Goal: Book appointment/travel/reservation

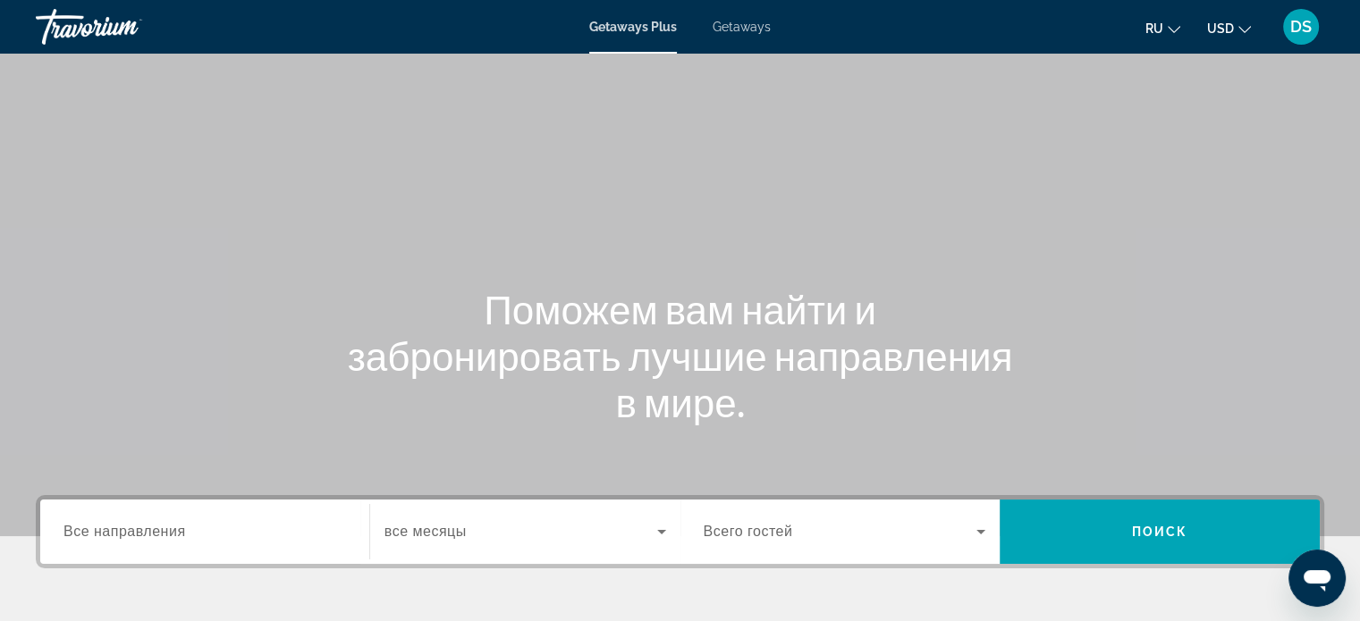
click at [748, 28] on span "Getaways" at bounding box center [741, 27] width 58 height 14
click at [1229, 29] on span "USD" at bounding box center [1220, 28] width 27 height 14
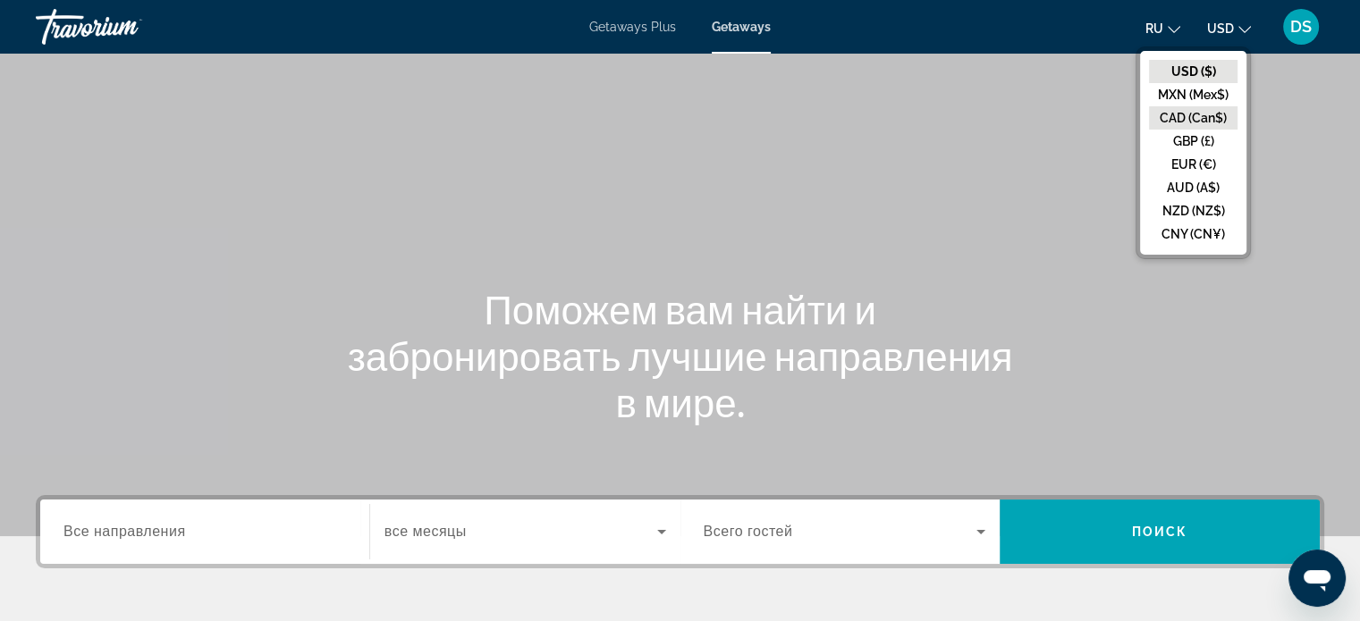
click at [1190, 115] on button "CAD (Can$)" at bounding box center [1193, 117] width 88 height 23
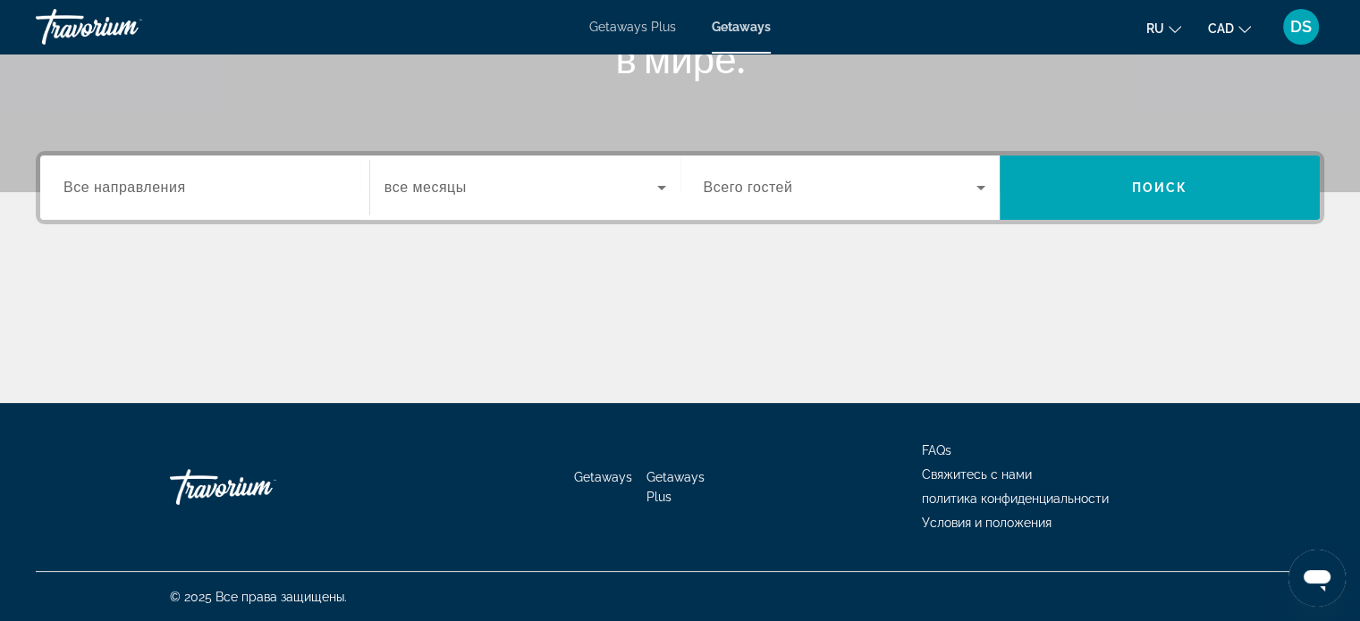
scroll to position [165, 0]
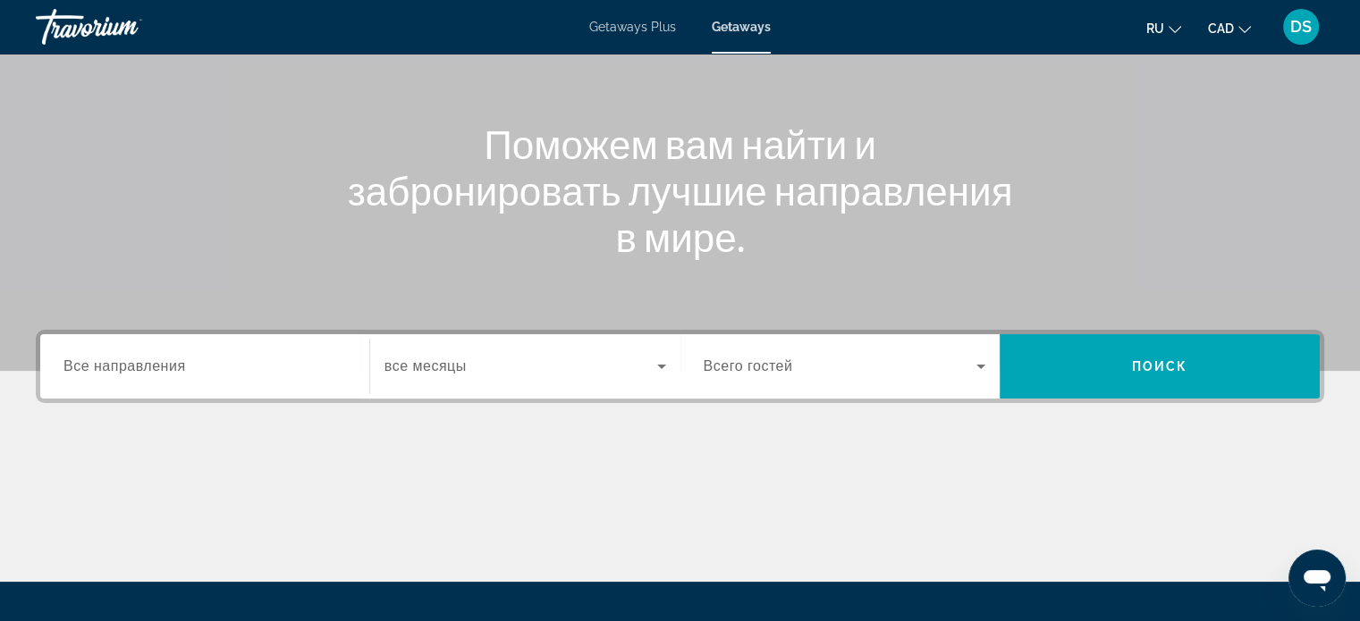
click at [77, 367] on span "Все направления" at bounding box center [124, 365] width 122 height 15
click at [77, 367] on input "Destination Все направления" at bounding box center [204, 367] width 282 height 21
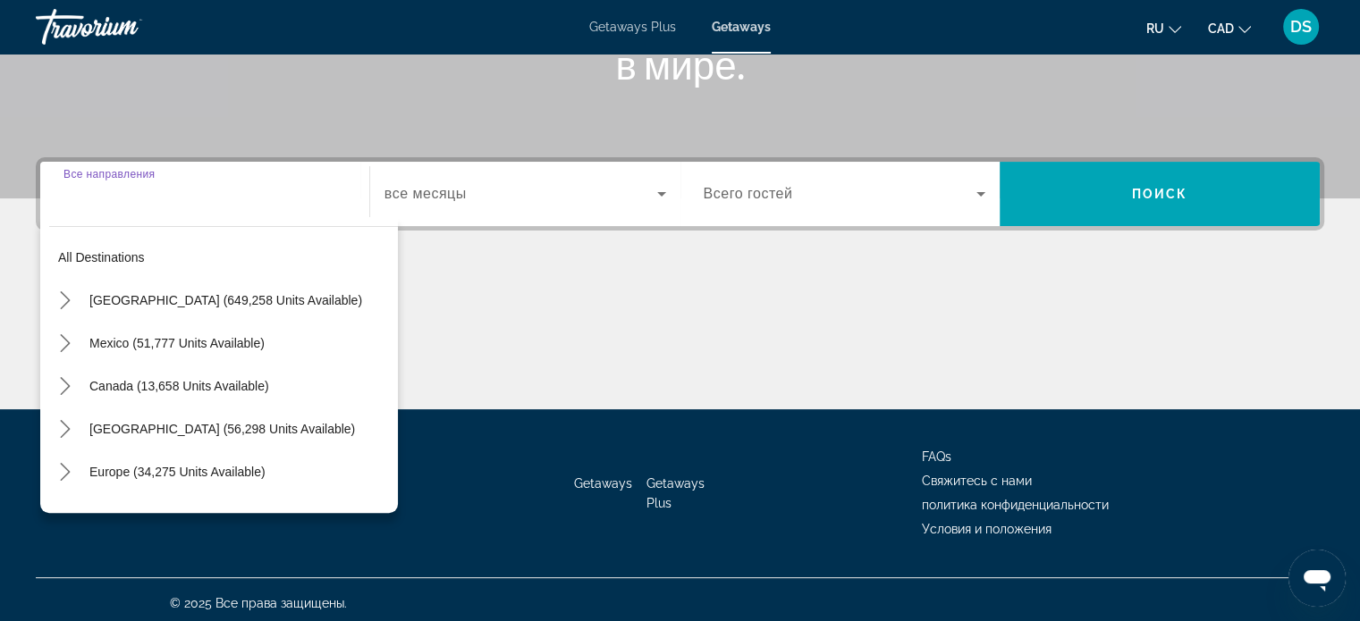
scroll to position [344, 0]
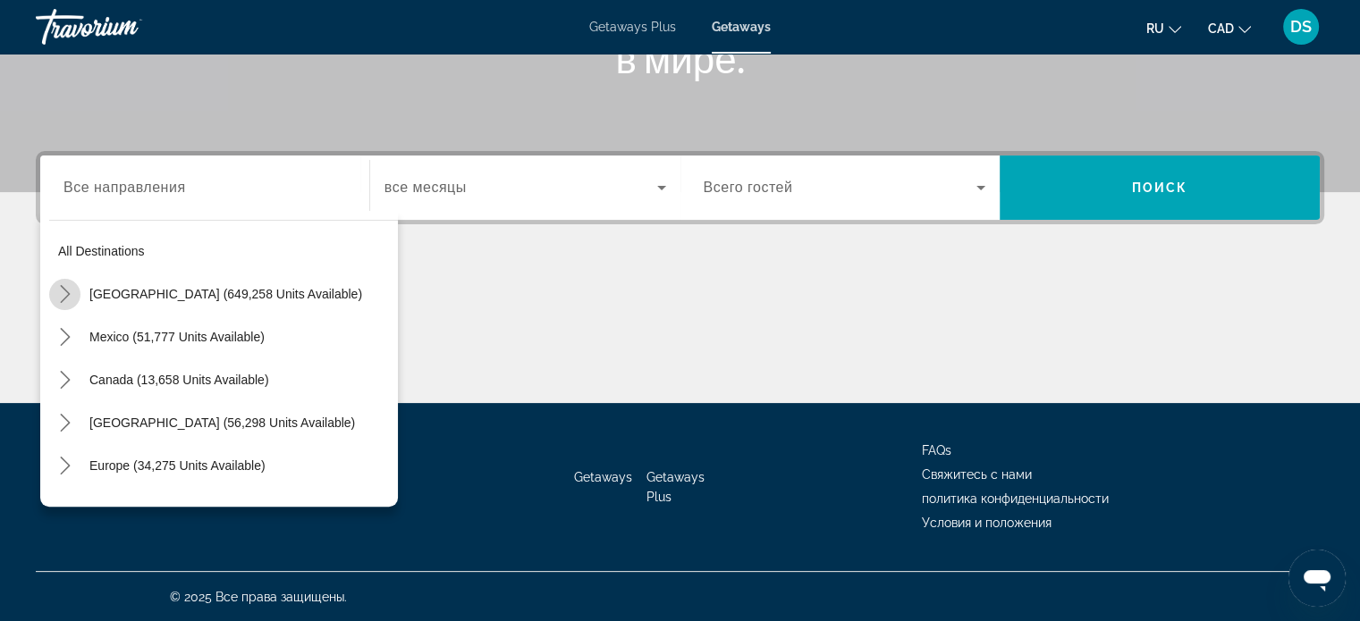
click at [67, 292] on icon "Toggle United States (649,258 units available) submenu" at bounding box center [65, 294] width 10 height 18
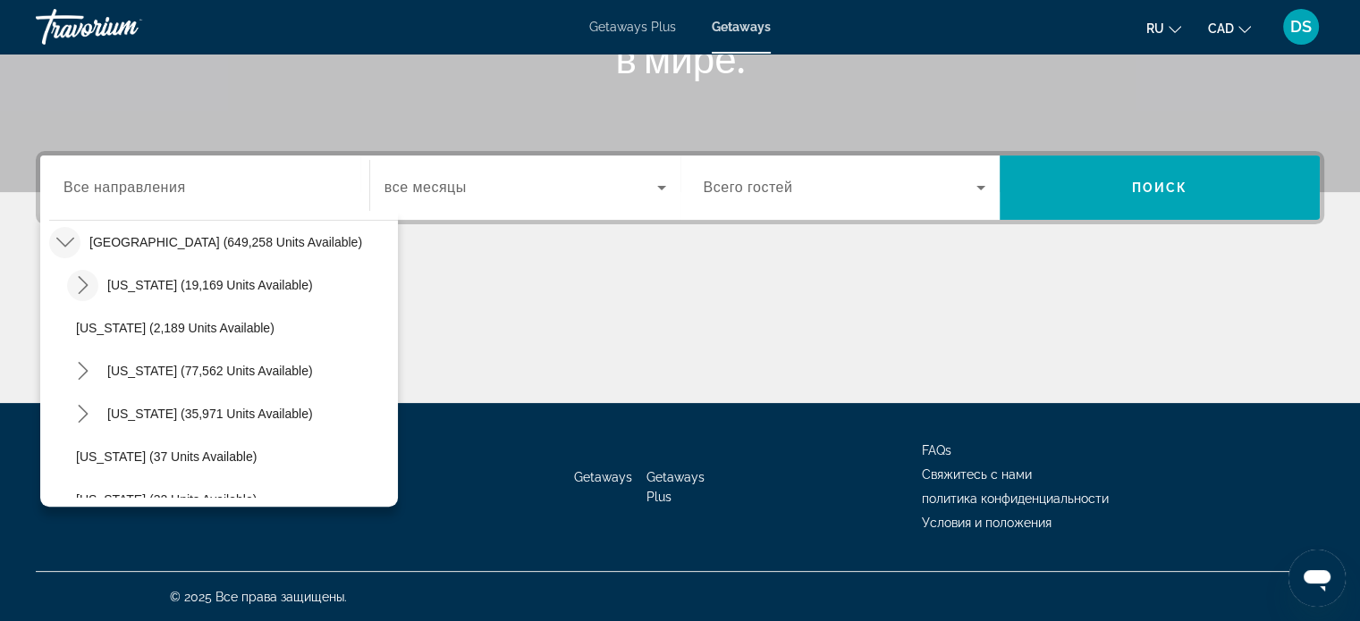
click at [82, 281] on icon "Toggle Arizona (19,169 units available) submenu" at bounding box center [83, 285] width 10 height 18
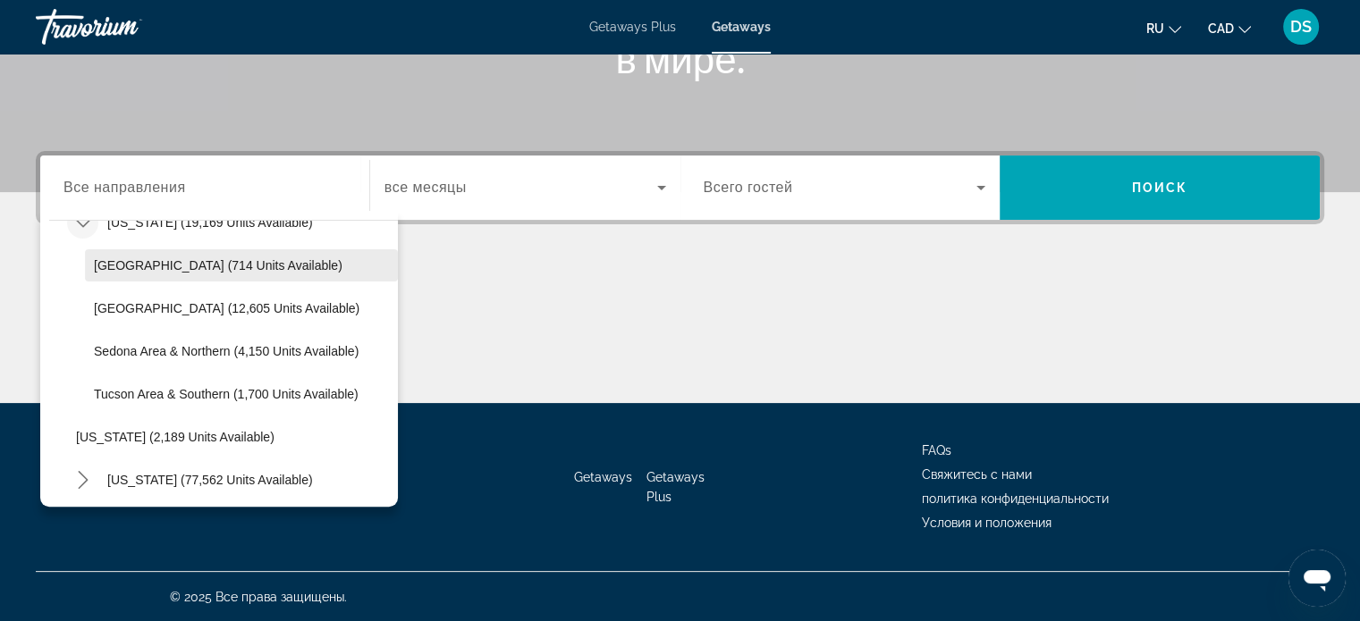
scroll to position [320, 0]
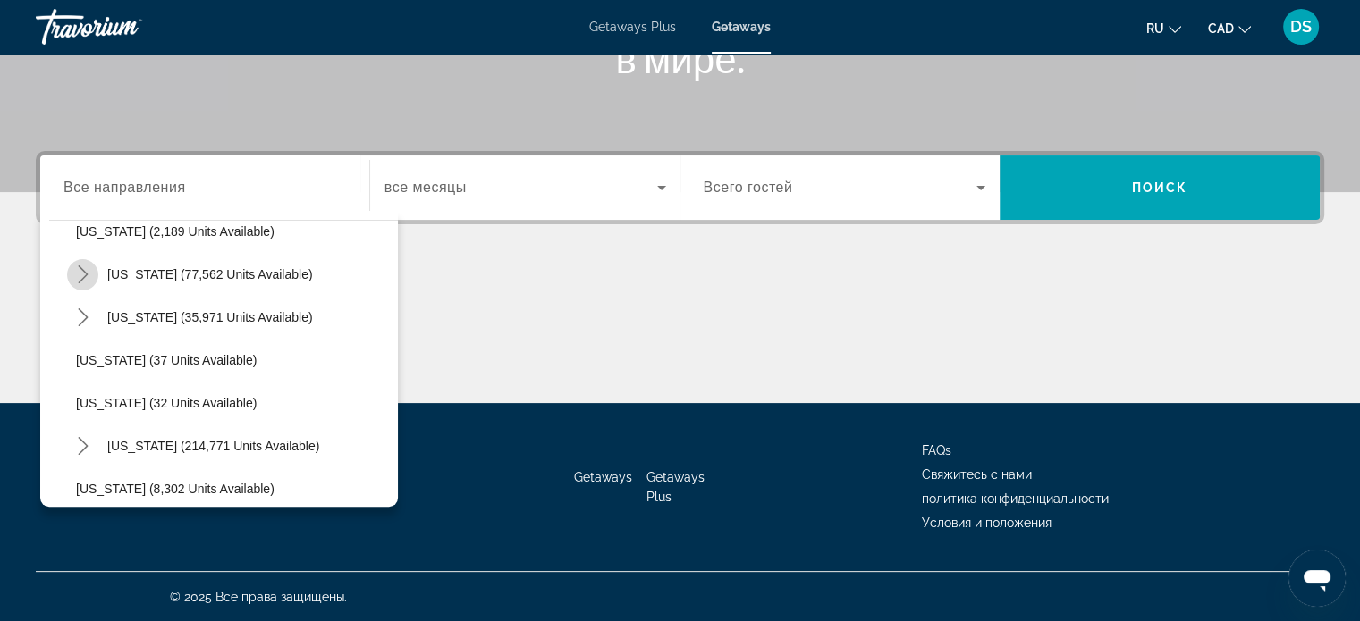
click at [84, 274] on icon "Toggle California (77,562 units available) submenu" at bounding box center [83, 274] width 18 height 18
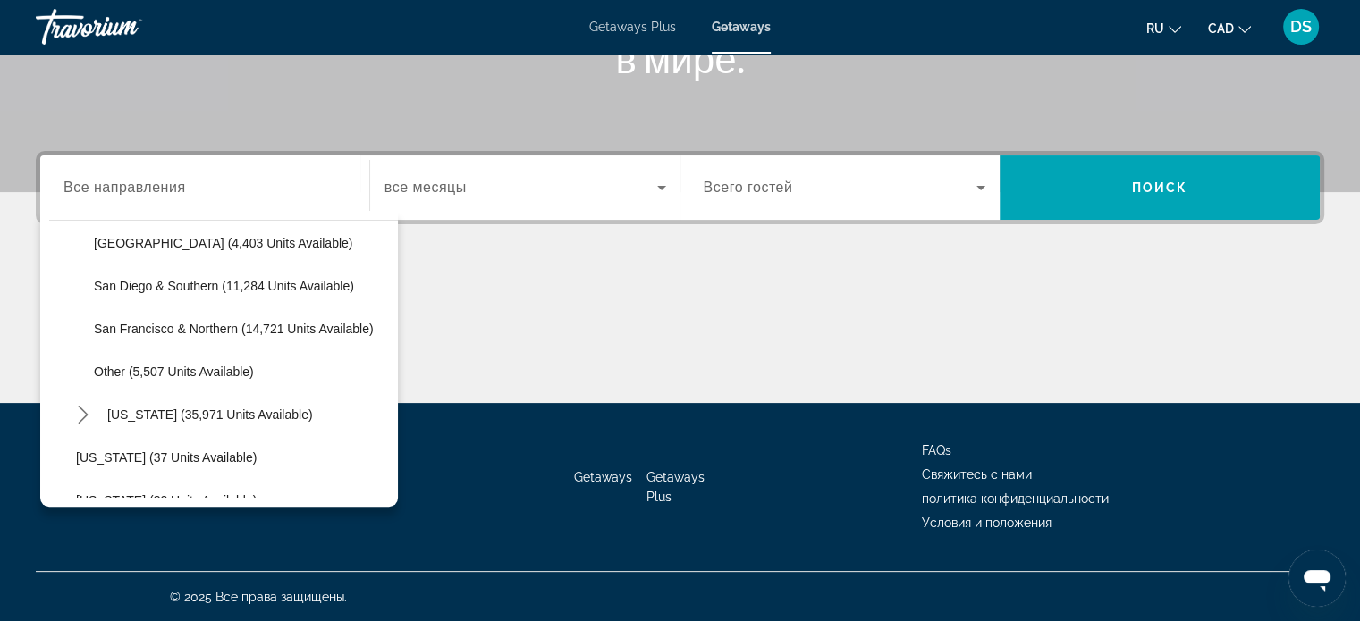
scroll to position [290, 0]
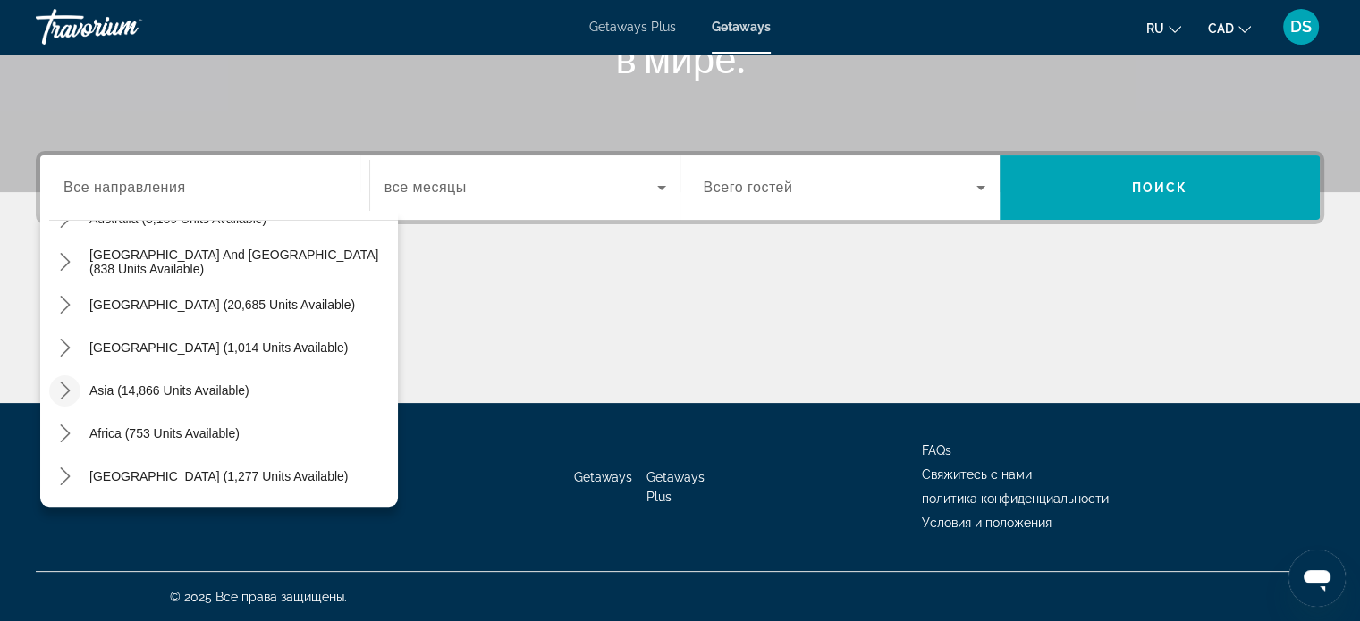
click at [63, 387] on icon "Toggle Asia (14,866 units available) submenu" at bounding box center [65, 391] width 18 height 18
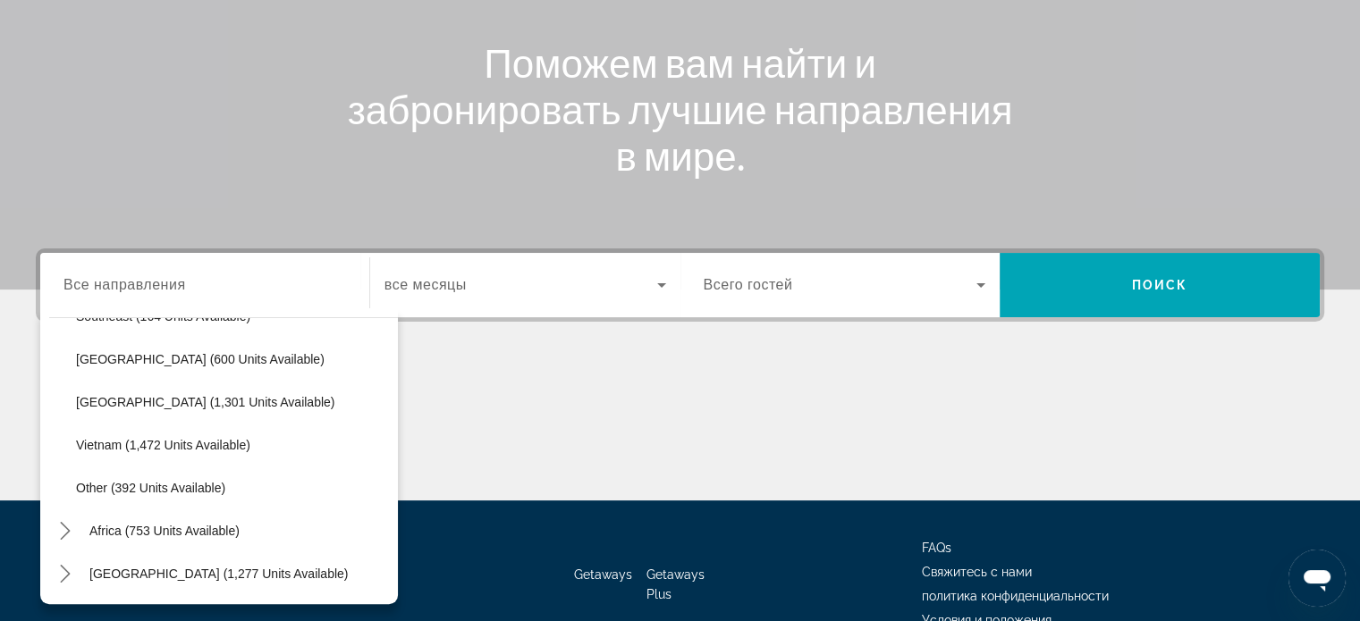
scroll to position [0, 0]
